Goal: Task Accomplishment & Management: Manage account settings

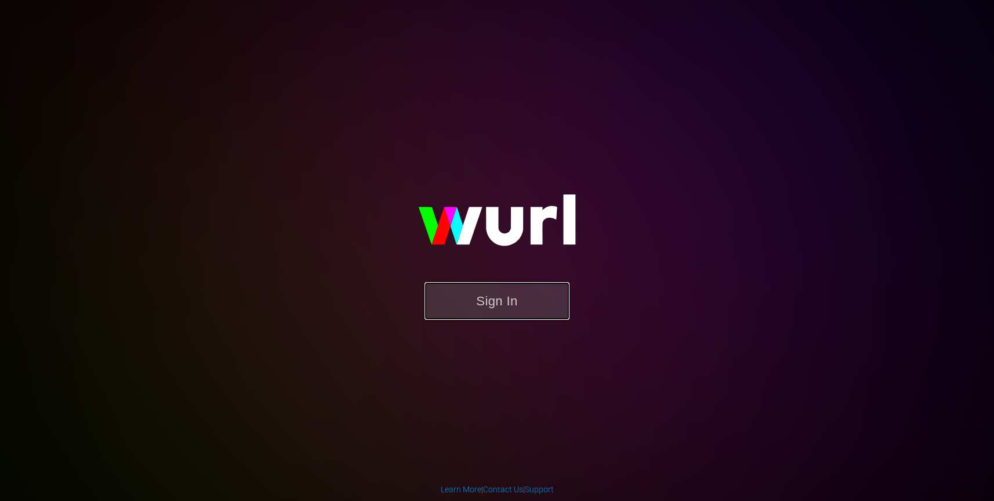
click at [545, 292] on button "Sign In" at bounding box center [497, 301] width 145 height 38
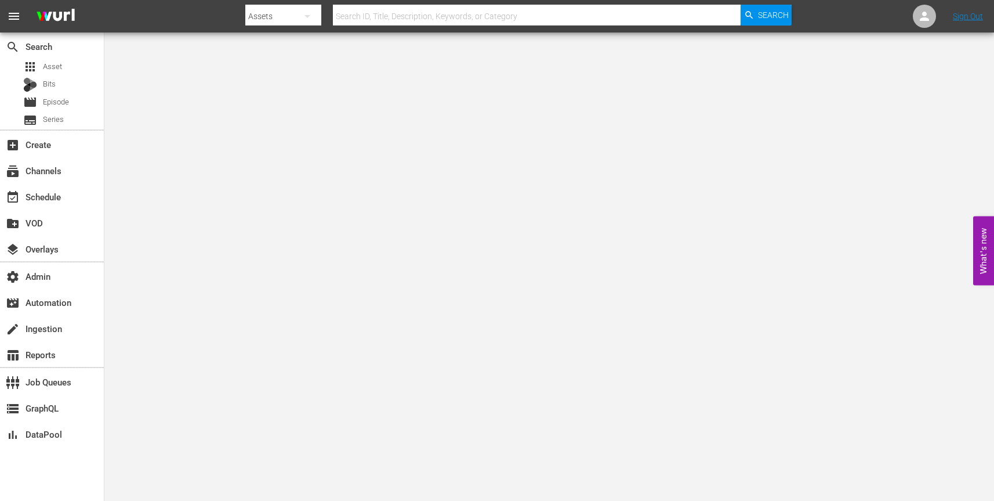
click at [310, 15] on icon "button" at bounding box center [307, 16] width 14 height 14
click at [290, 46] on div "Channels" at bounding box center [282, 48] width 46 height 19
click at [488, 17] on input "text" at bounding box center [537, 16] width 408 height 28
paste input "gsn_cinevault_80s_2"
type input "gsn_cinevault_80s_2"
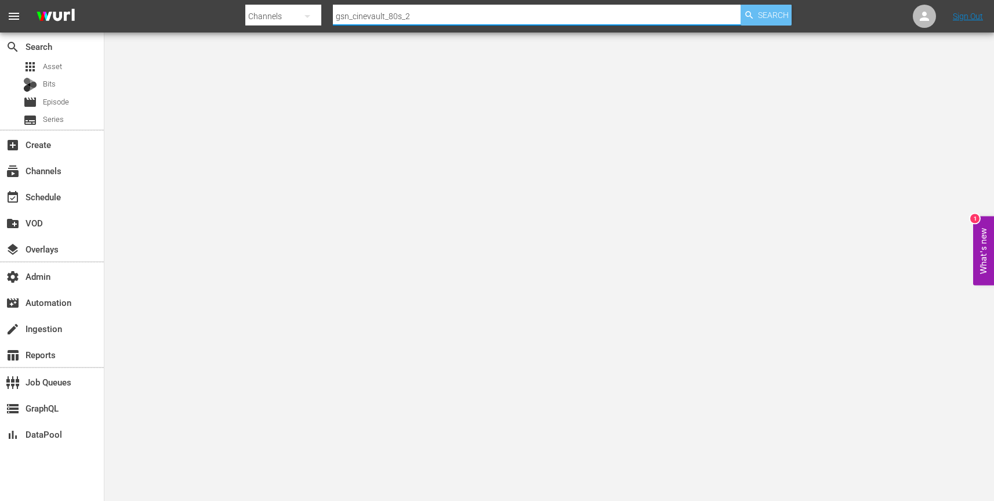
click at [764, 15] on span "Search" at bounding box center [773, 15] width 31 height 21
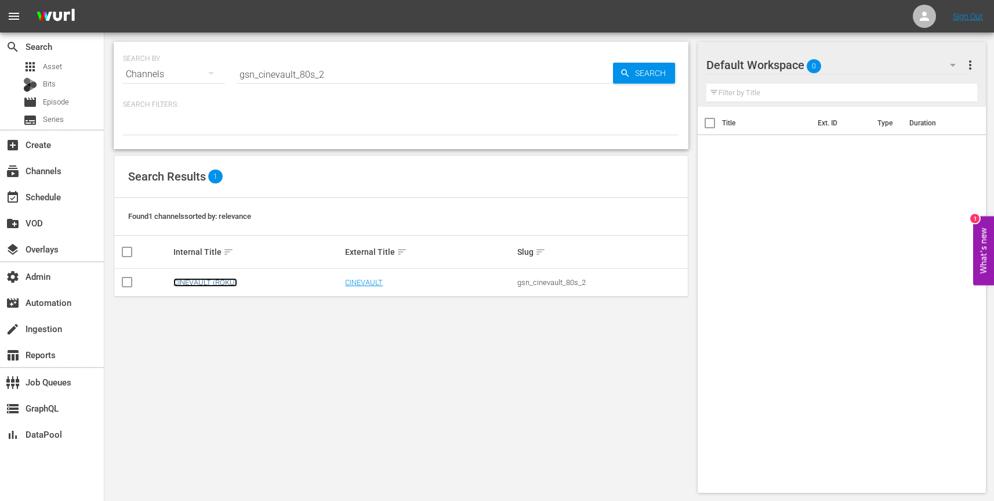
click at [219, 281] on link "CINEVAULT (ROKU)" at bounding box center [205, 282] width 64 height 9
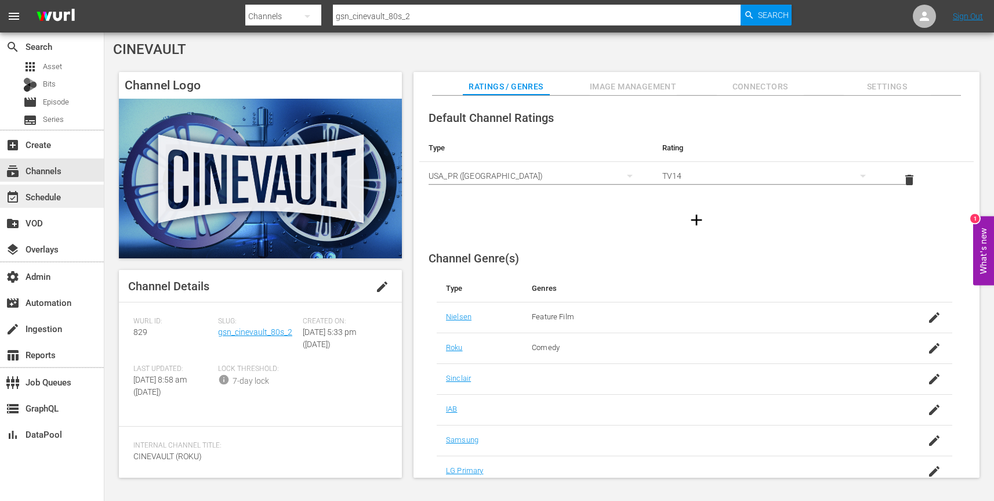
click at [67, 199] on div "event_available Schedule" at bounding box center [52, 195] width 104 height 23
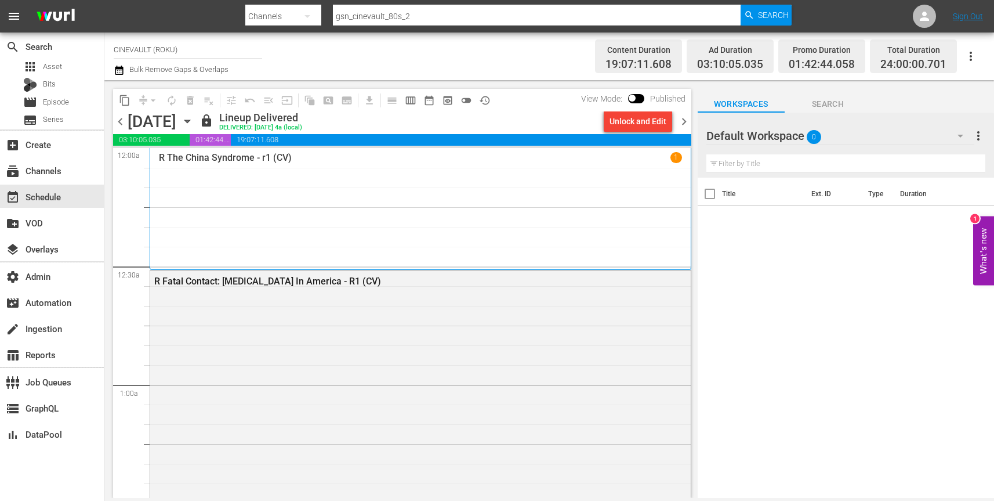
click at [190, 120] on icon "button" at bounding box center [186, 121] width 5 height 3
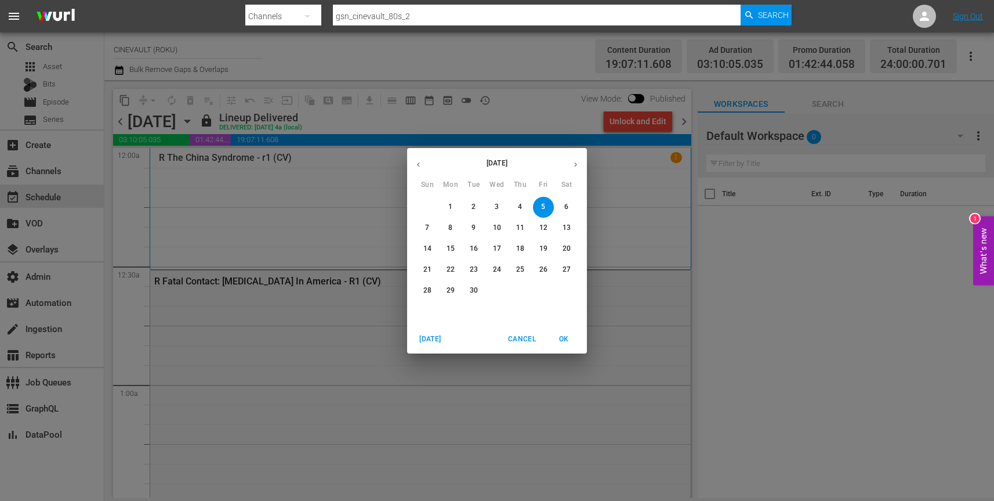
click at [570, 206] on span "6" at bounding box center [566, 207] width 21 height 10
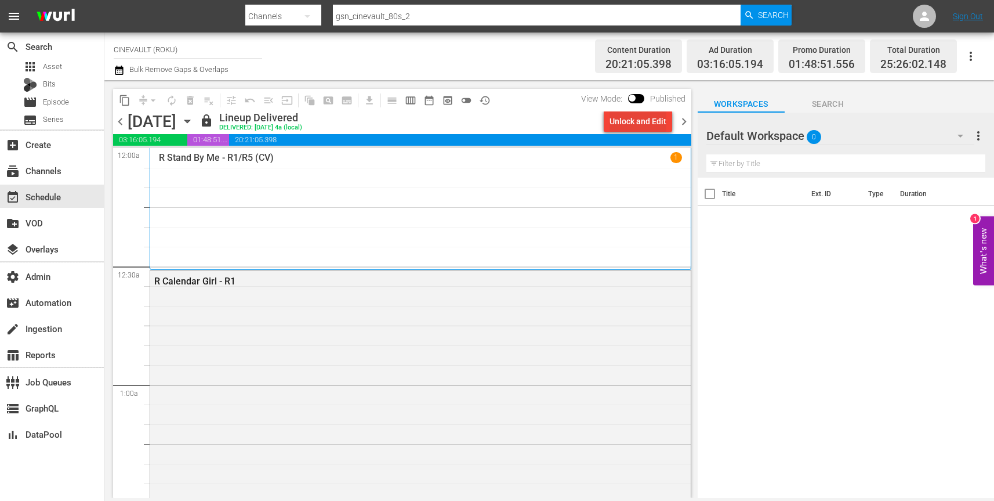
click at [646, 122] on div "Unlock and Edit" at bounding box center [638, 121] width 57 height 21
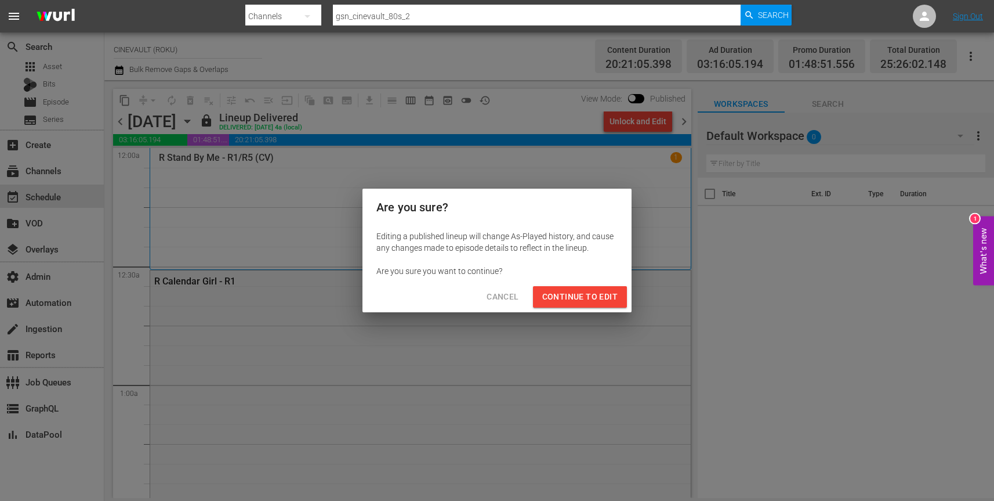
click at [586, 291] on span "Continue to Edit" at bounding box center [579, 296] width 75 height 15
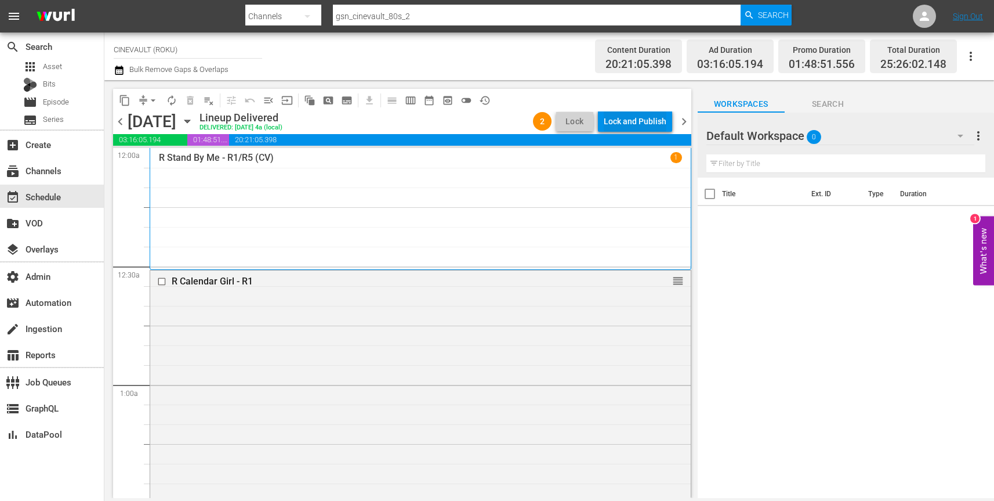
click at [645, 119] on div "Lock and Publish" at bounding box center [635, 121] width 63 height 21
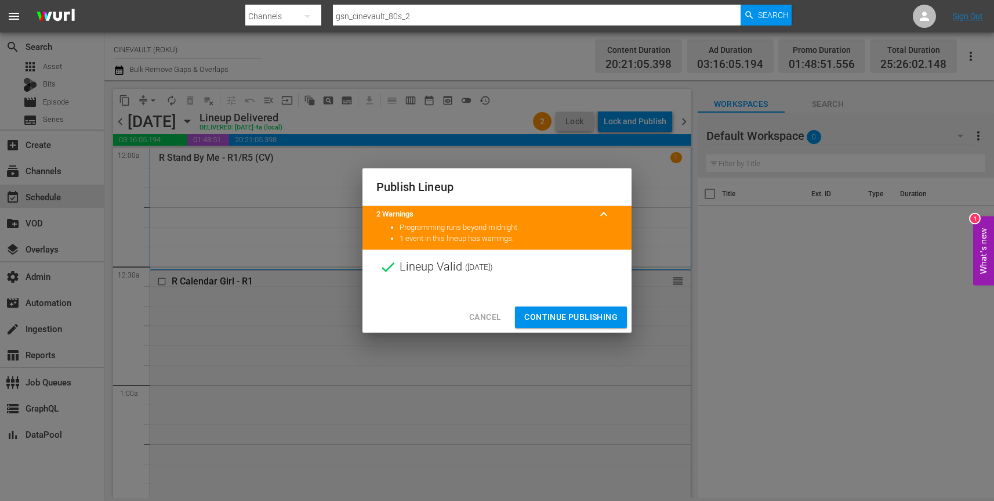
click at [569, 316] on span "Continue Publishing" at bounding box center [570, 317] width 93 height 15
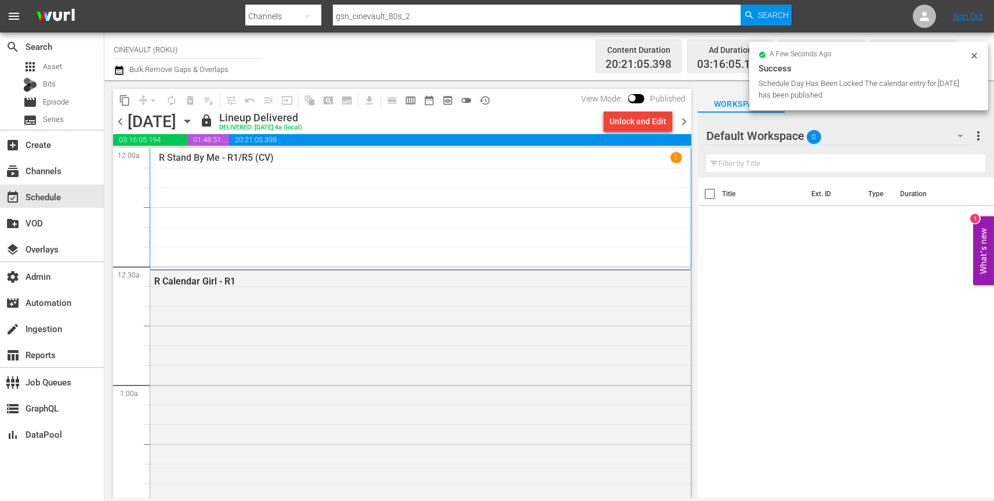
click at [194, 122] on icon "button" at bounding box center [187, 121] width 13 height 13
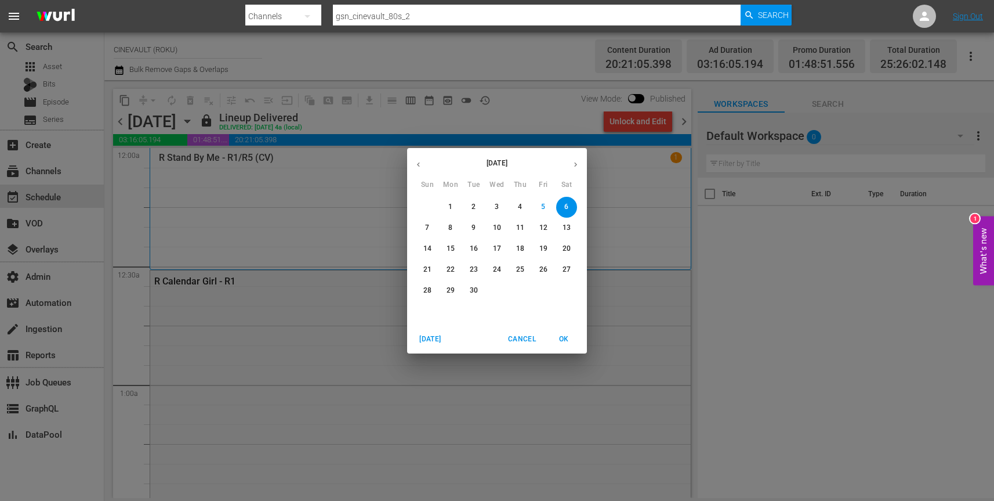
click at [429, 228] on p "7" at bounding box center [427, 228] width 4 height 10
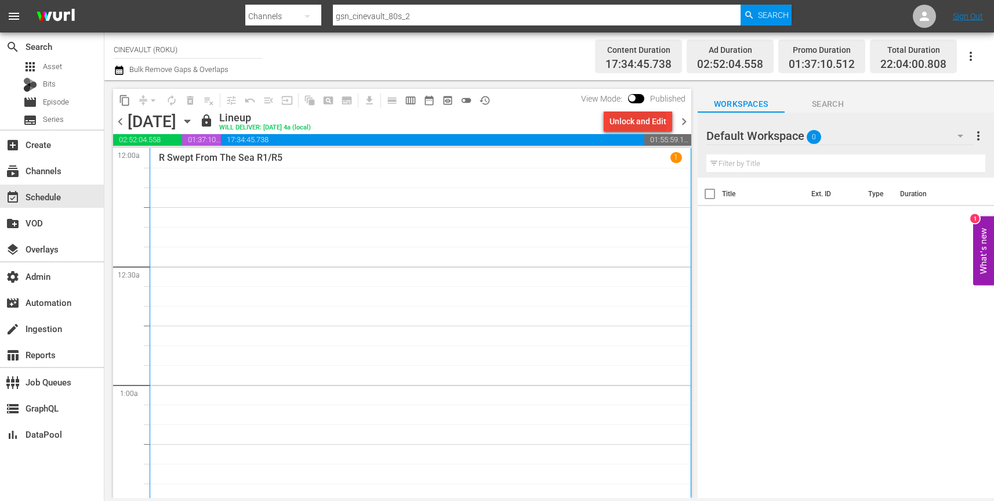
click at [636, 121] on div "Unlock and Edit" at bounding box center [638, 121] width 57 height 21
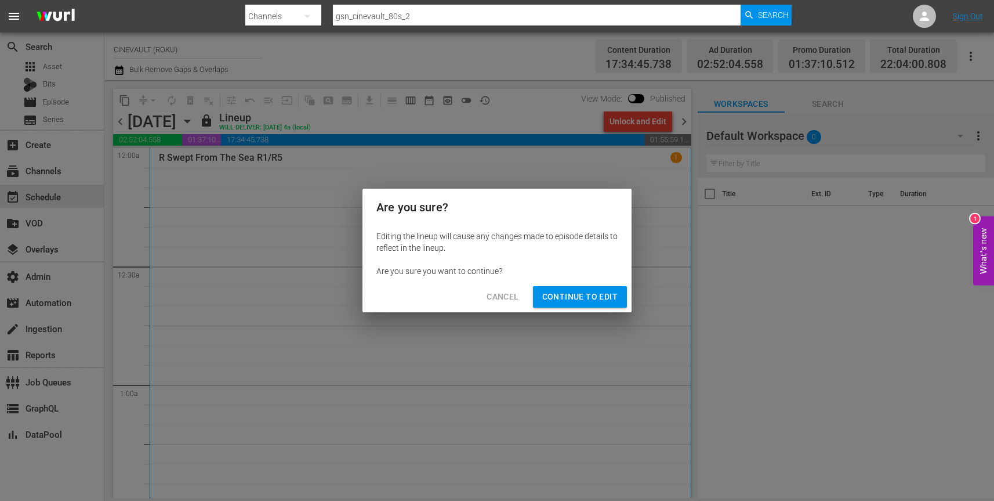
click at [597, 299] on span "Continue to Edit" at bounding box center [579, 296] width 75 height 15
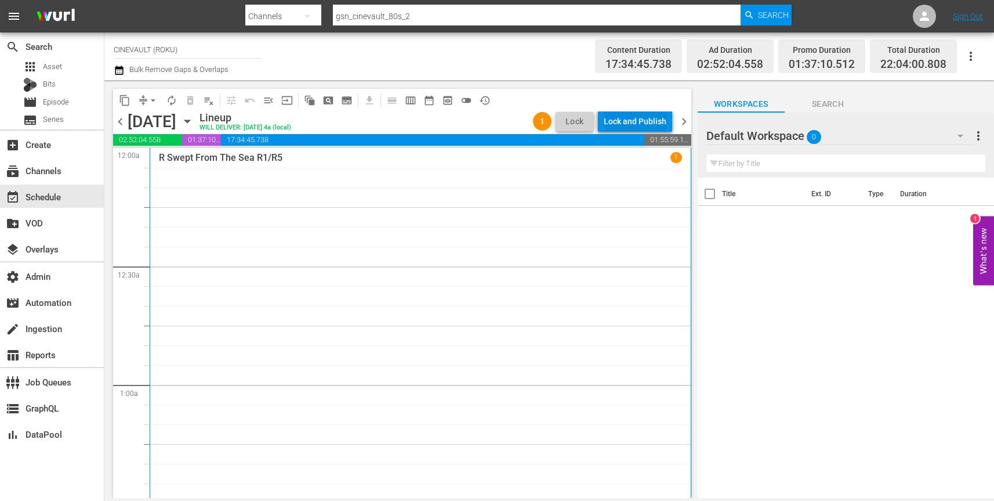
click at [639, 118] on div "Lock and Publish" at bounding box center [635, 121] width 63 height 21
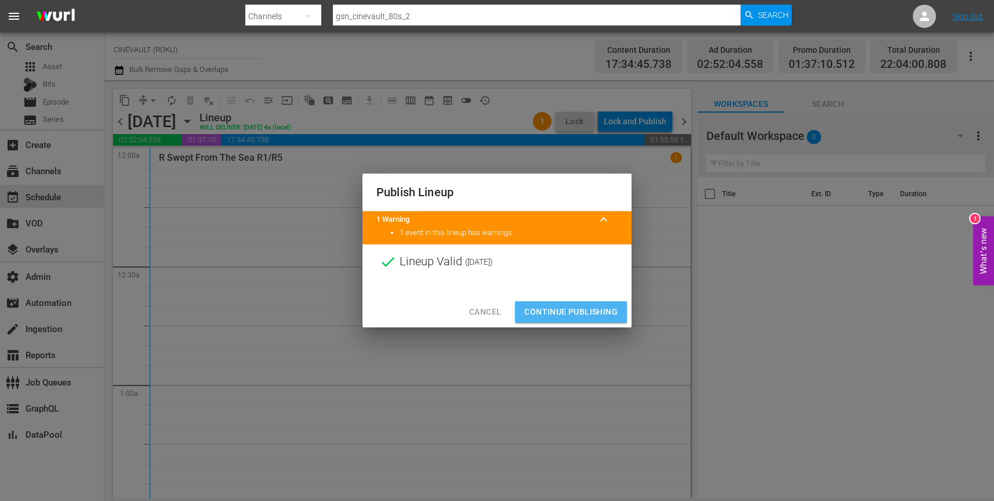
click at [573, 311] on span "Continue Publishing" at bounding box center [570, 312] width 93 height 15
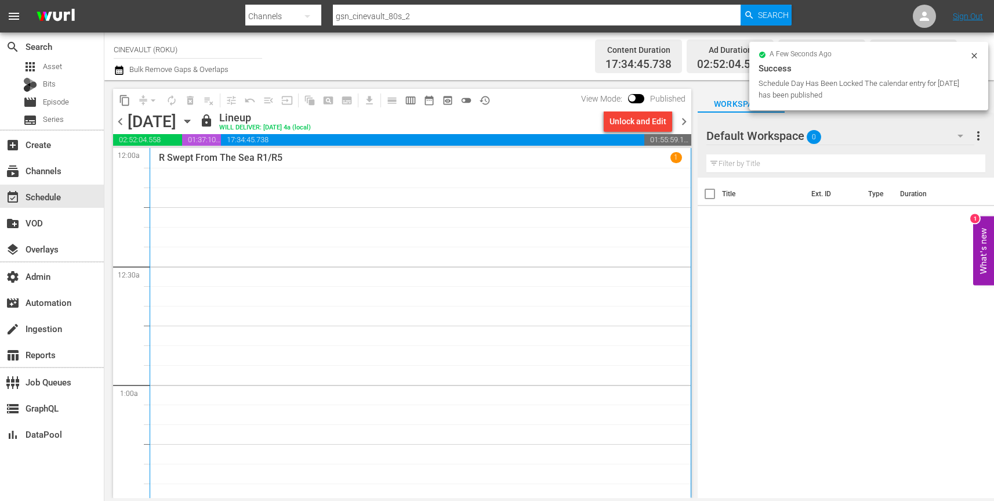
click at [194, 118] on icon "button" at bounding box center [187, 121] width 13 height 13
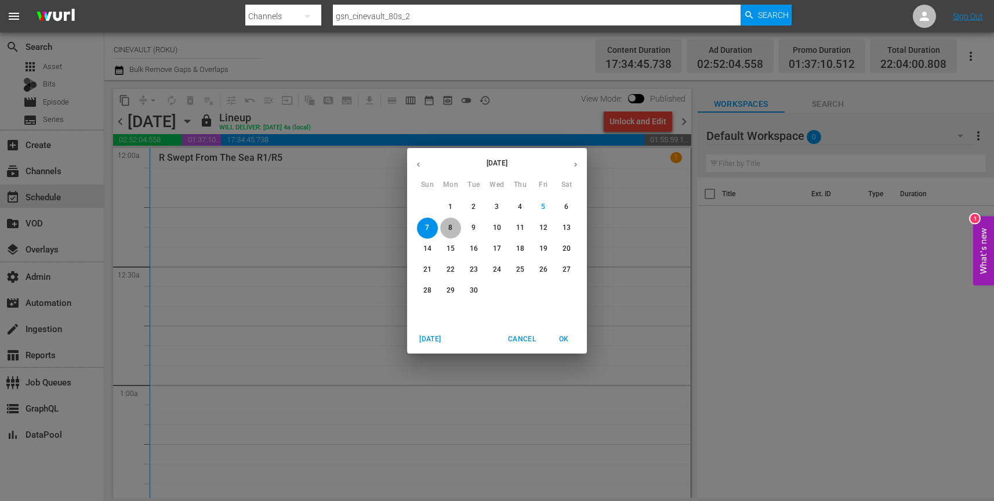
click at [450, 228] on p "8" at bounding box center [450, 228] width 4 height 10
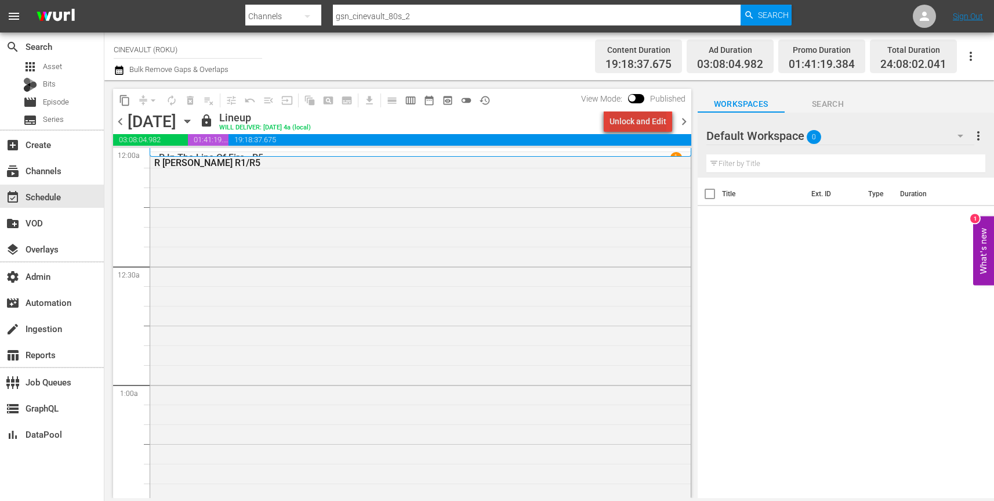
click at [643, 124] on div "Unlock and Edit" at bounding box center [638, 121] width 57 height 21
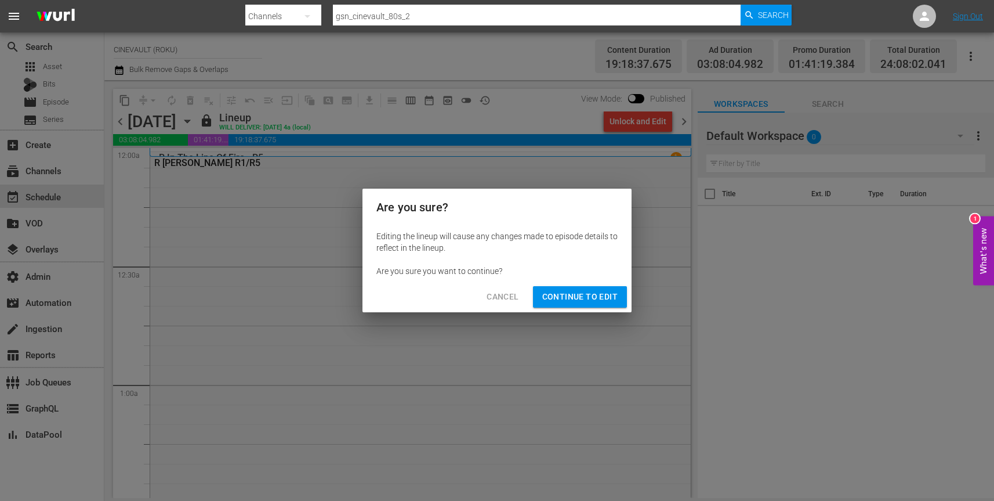
click at [582, 295] on span "Continue to Edit" at bounding box center [579, 296] width 75 height 15
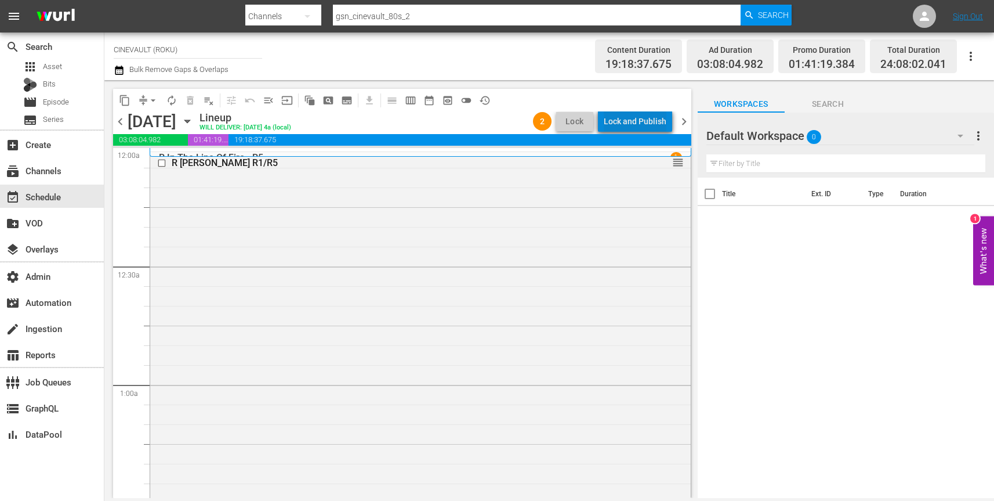
click at [643, 119] on div "Lock and Publish" at bounding box center [635, 121] width 63 height 21
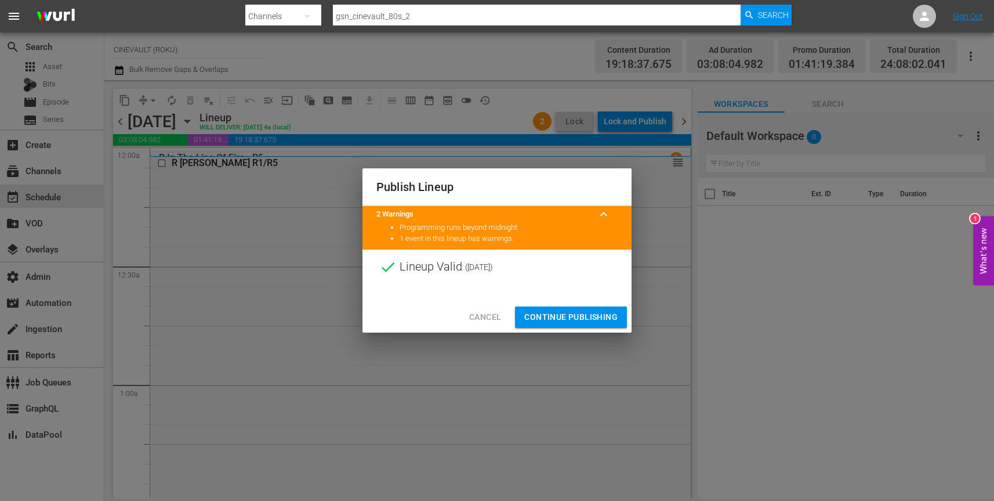
click at [577, 319] on span "Continue Publishing" at bounding box center [570, 317] width 93 height 15
